Goal: Transaction & Acquisition: Purchase product/service

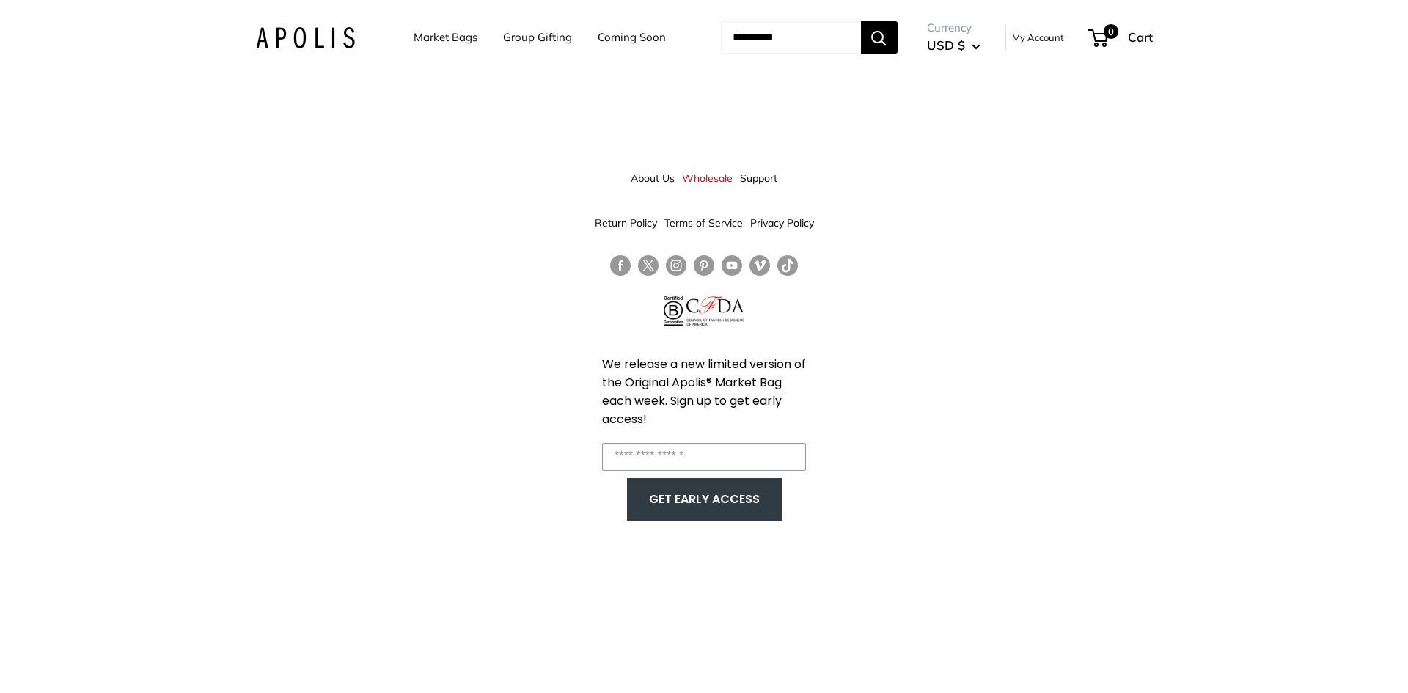
click at [1187, 197] on div "About Us Wholesale Support Return Policy Terms of Service Privacy Policy We rel…" at bounding box center [704, 346] width 1408 height 693
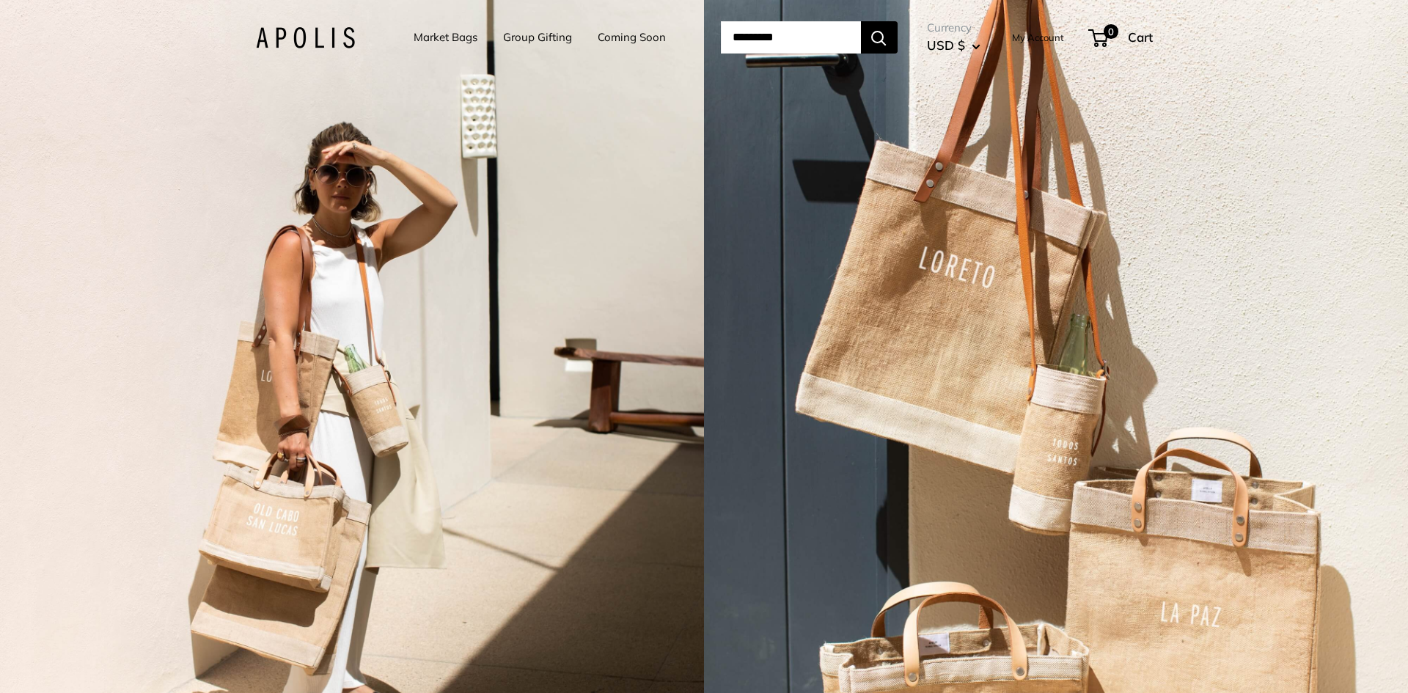
click at [423, 40] on link "Market Bags" at bounding box center [446, 37] width 64 height 21
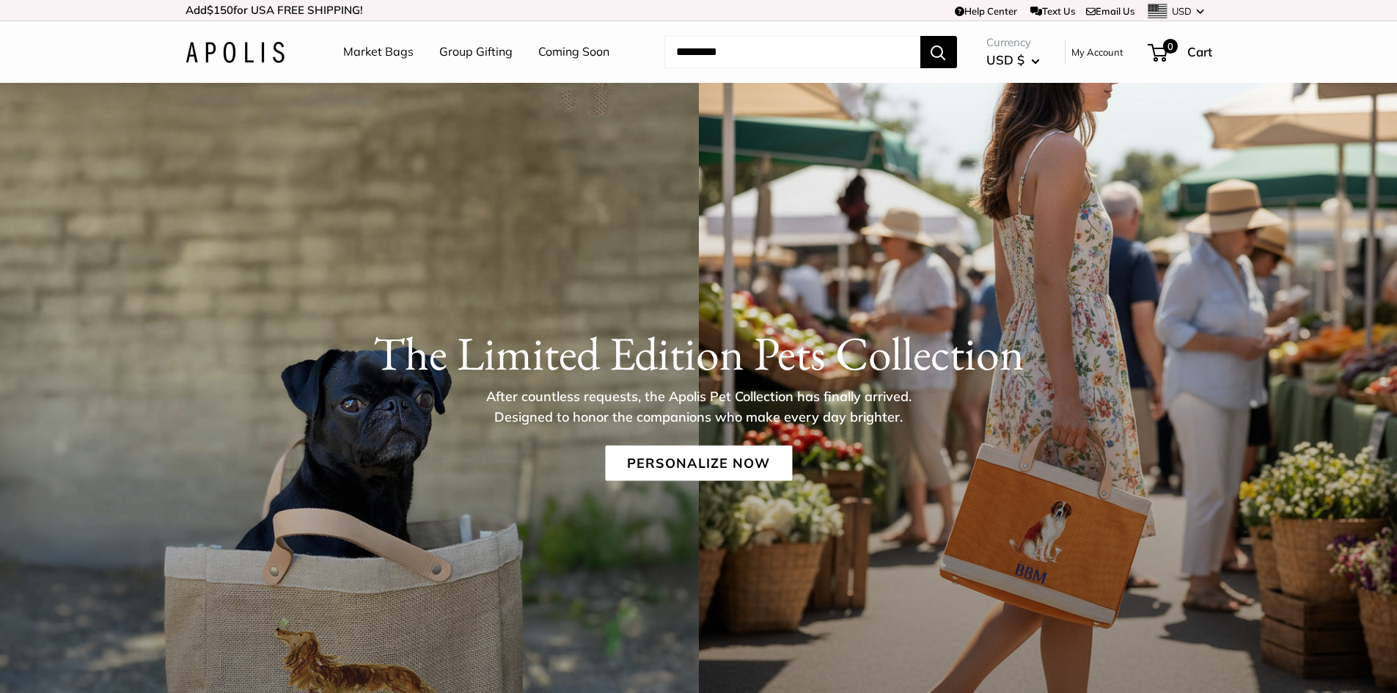
click at [710, 438] on div "The Limited Edition Pets Collection After countless requests, the Apolis Pet Co…" at bounding box center [698, 402] width 1085 height 155
click at [713, 450] on link "Personalize Now" at bounding box center [698, 462] width 187 height 35
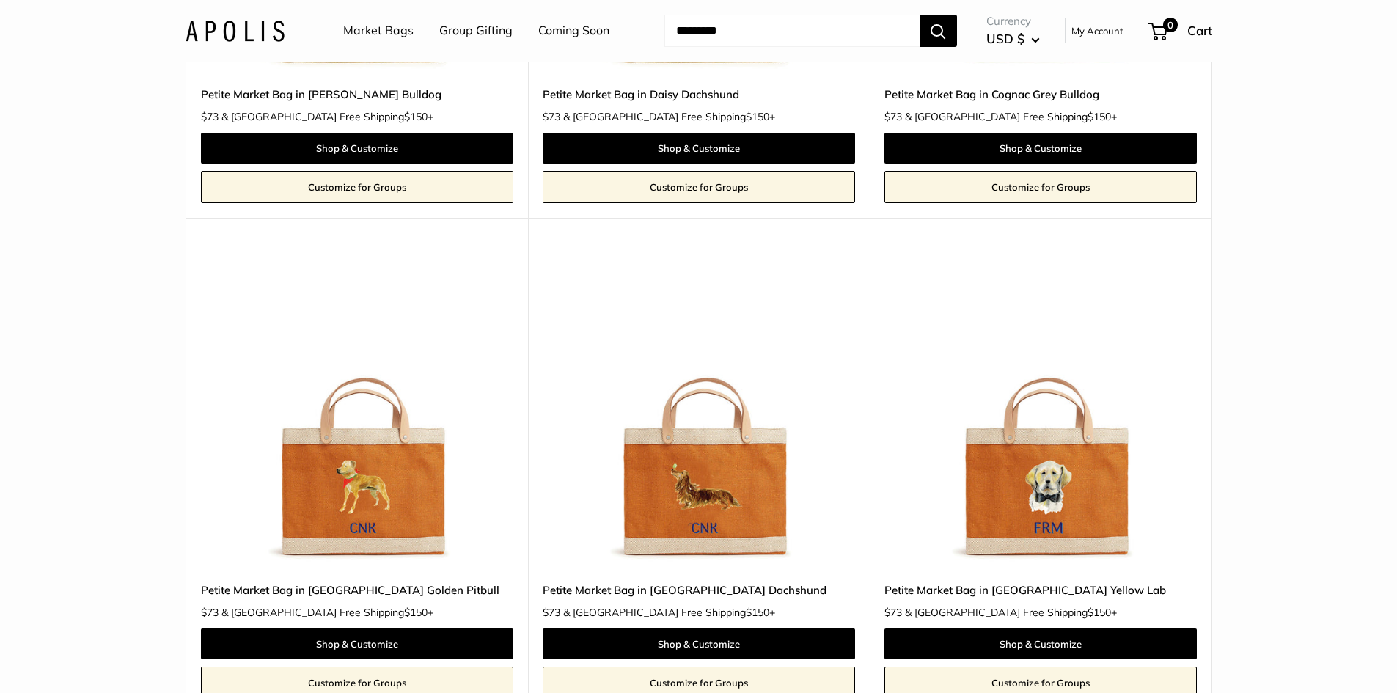
scroll to position [2200, 0]
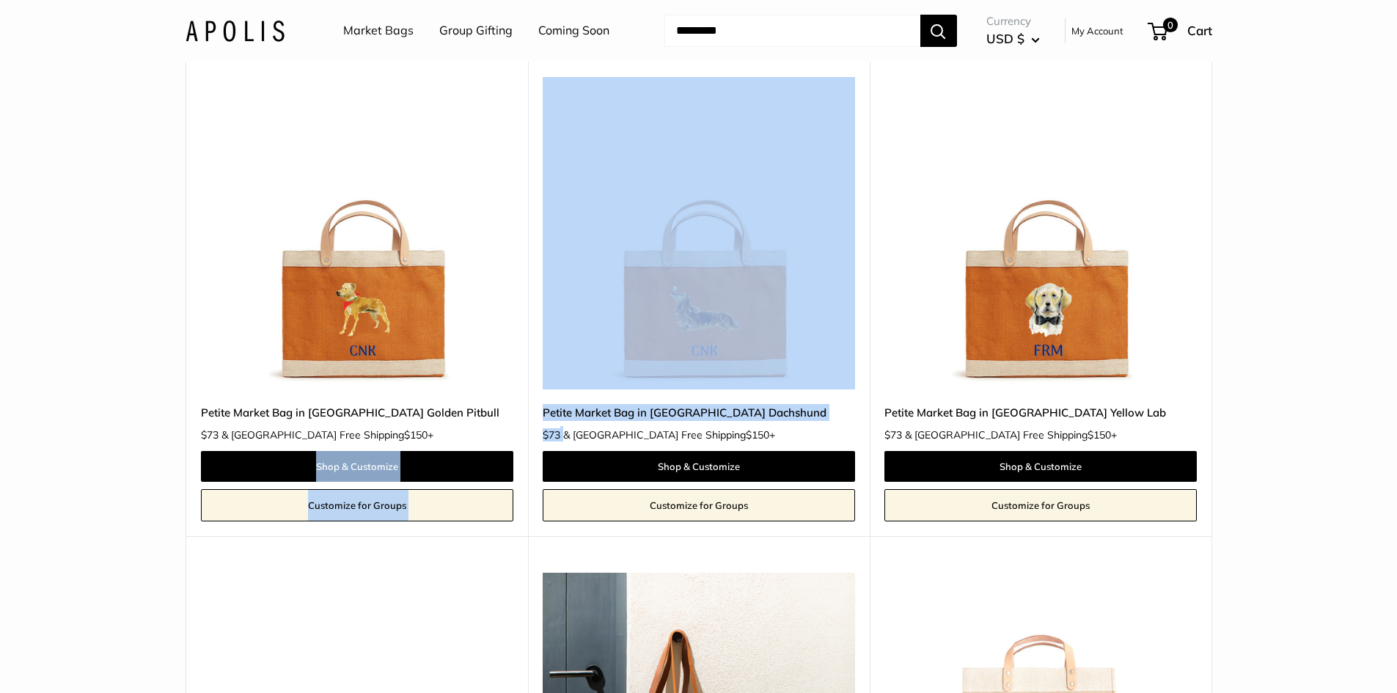
drag, startPoint x: 675, startPoint y: 407, endPoint x: 519, endPoint y: 405, distance: 155.5
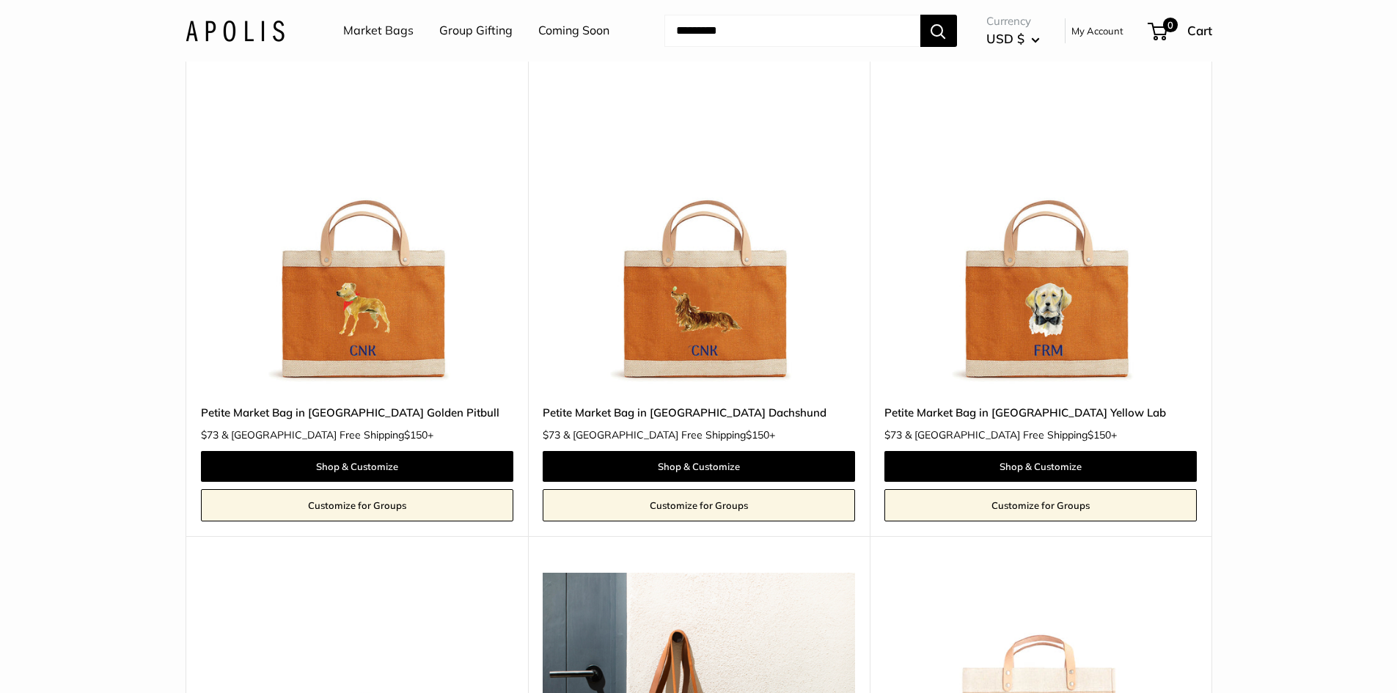
click at [524, 395] on div "Upgrade: Next Day Fulfillment Customizable Text Sturdy & Spill Resistant New Pe…" at bounding box center [357, 288] width 342 height 496
drag, startPoint x: 528, startPoint y: 393, endPoint x: 807, endPoint y: 397, distance: 279.4
click at [807, 397] on div "Upgrade: Next Day Fulfillment Customizable Text Sturdy & Spill Resistant New [G…" at bounding box center [699, 288] width 342 height 496
copy link "Petite Market Bag in [GEOGRAPHIC_DATA] Dachshund"
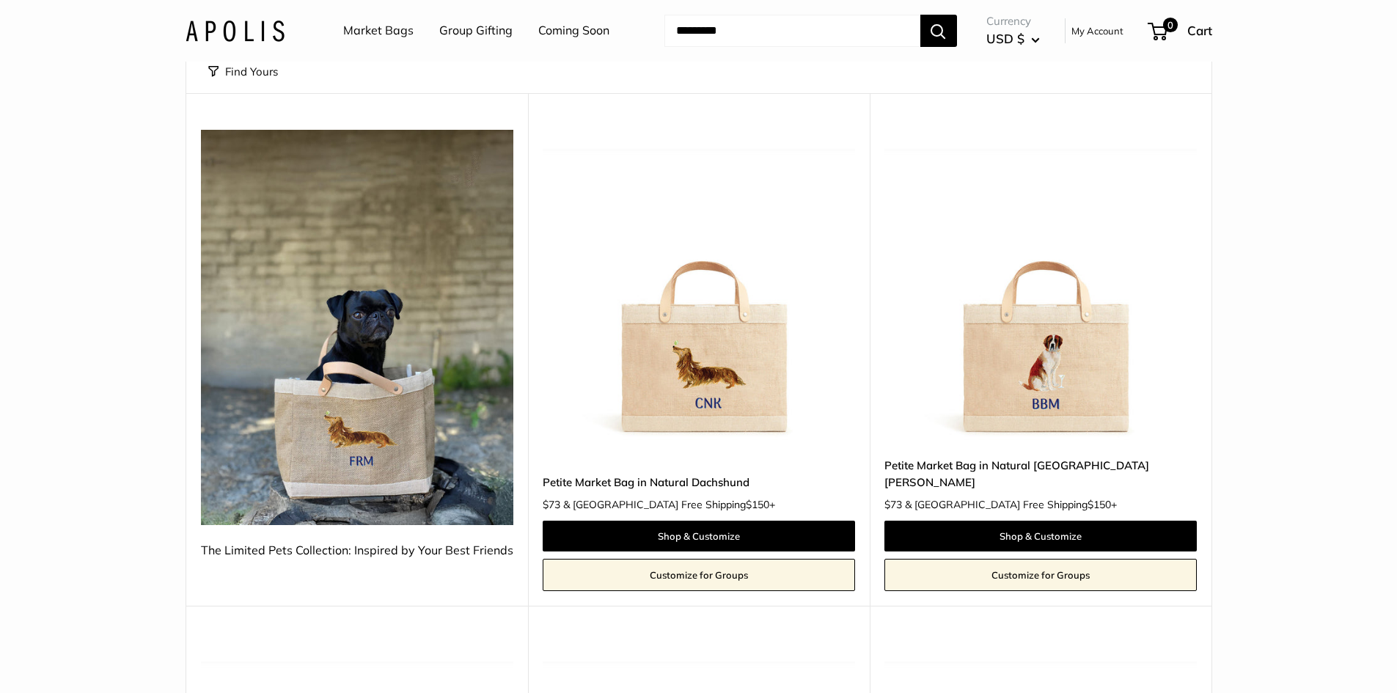
scroll to position [0, 0]
